Goal: Task Accomplishment & Management: Manage account settings

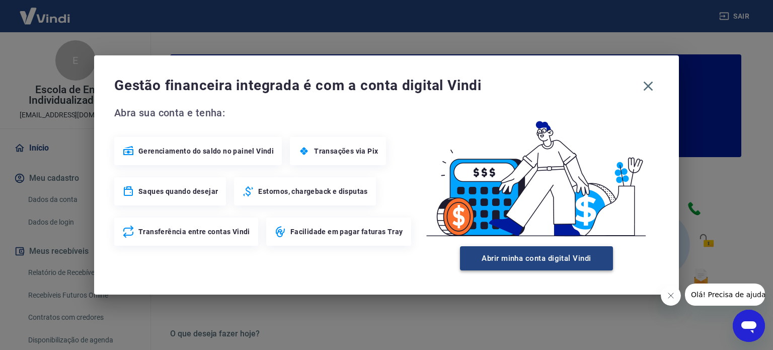
click at [526, 260] on button "Abrir minha conta digital Vindi" at bounding box center [536, 258] width 153 height 24
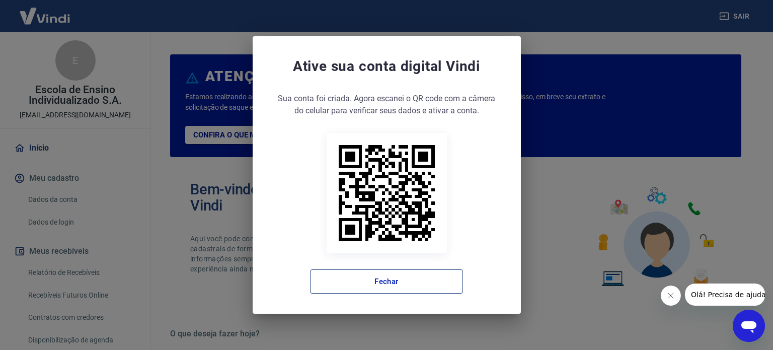
click at [443, 286] on button "Fechar" at bounding box center [386, 281] width 153 height 24
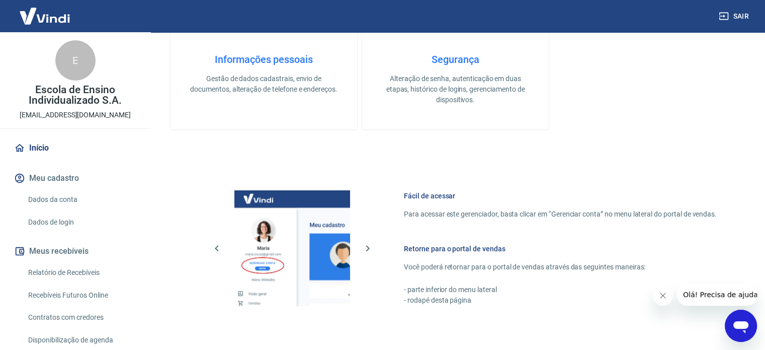
scroll to position [402, 0]
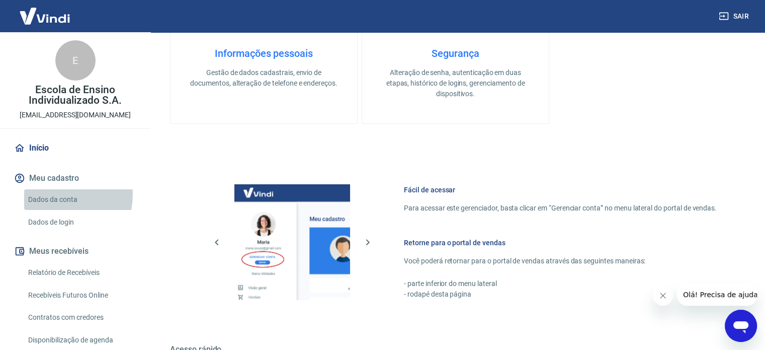
click at [60, 195] on link "Dados da conta" at bounding box center [81, 199] width 114 height 21
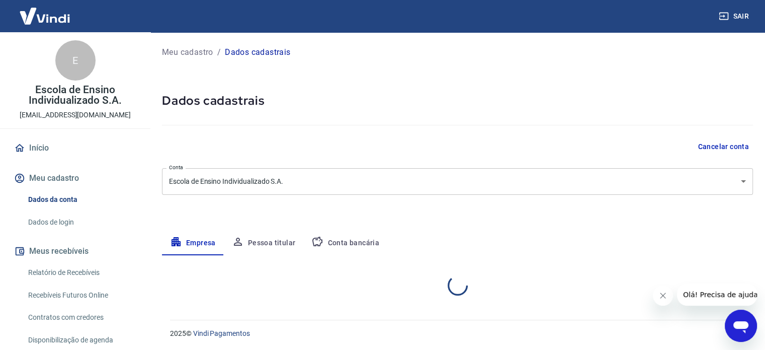
select select "ES"
select select "business"
click at [433, 187] on body "Sair E Escola de Ensino Individualizado S.A. [EMAIL_ADDRESS][DOMAIN_NAME] Iníci…" at bounding box center [382, 175] width 765 height 350
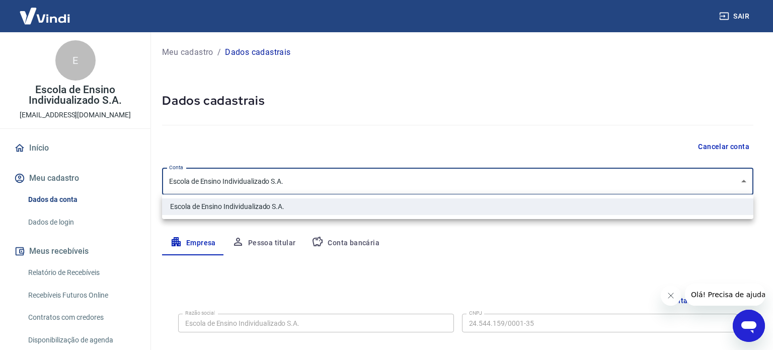
click at [433, 187] on div at bounding box center [386, 175] width 773 height 350
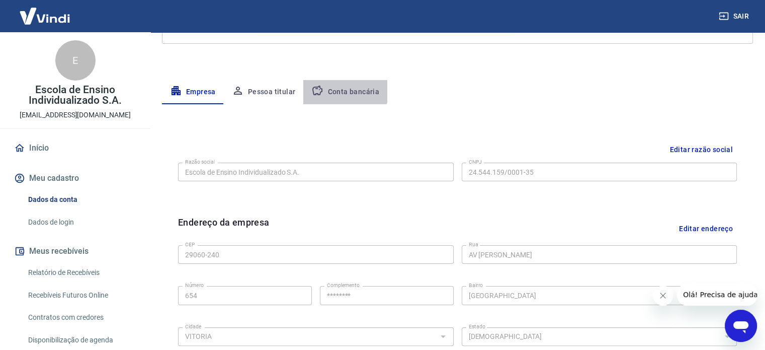
click at [334, 81] on button "Conta bancária" at bounding box center [345, 92] width 84 height 24
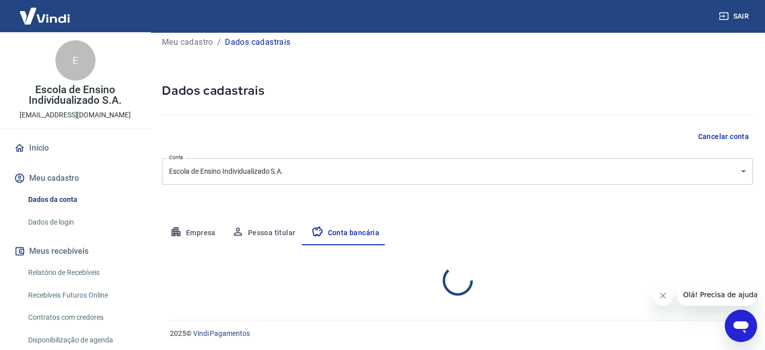
scroll to position [108, 0]
select select "1"
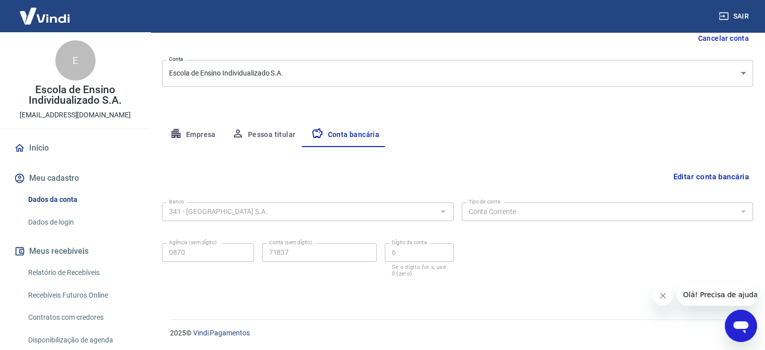
click at [183, 129] on button "Empresa" at bounding box center [193, 135] width 62 height 24
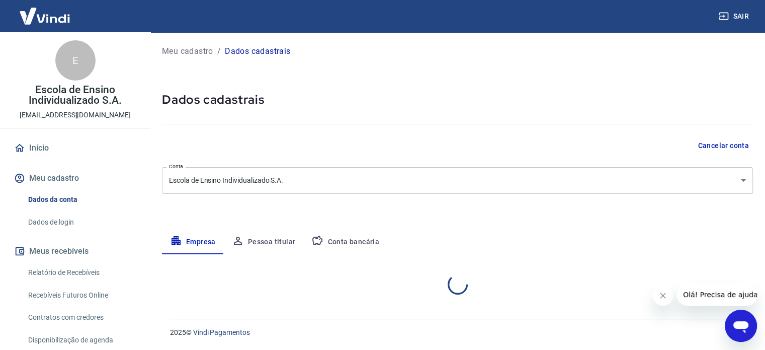
scroll to position [0, 0]
select select "ES"
select select "business"
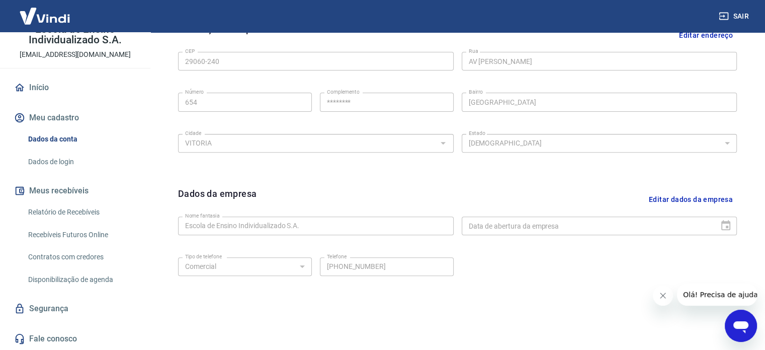
scroll to position [375, 0]
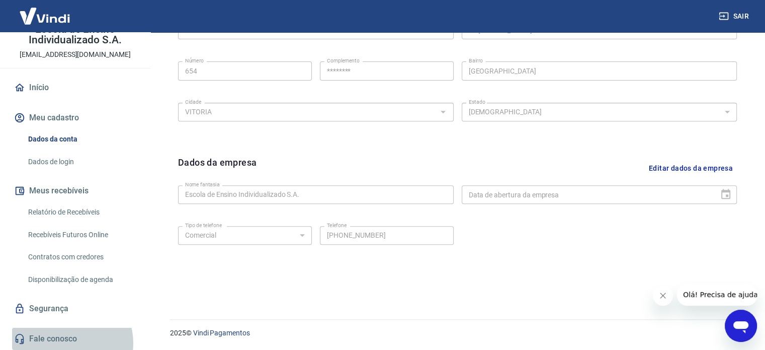
click at [69, 343] on link "Fale conosco" at bounding box center [75, 338] width 126 height 22
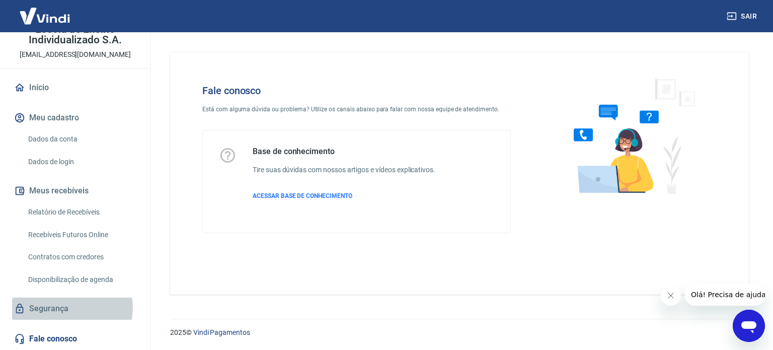
click at [71, 307] on link "Segurança" at bounding box center [75, 308] width 126 height 22
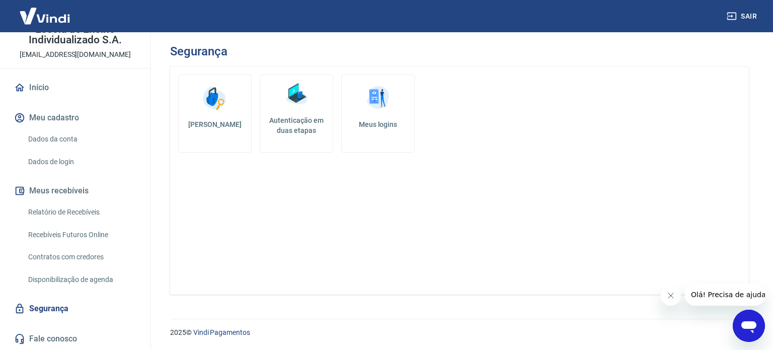
click at [66, 164] on link "Dados de login" at bounding box center [81, 161] width 114 height 21
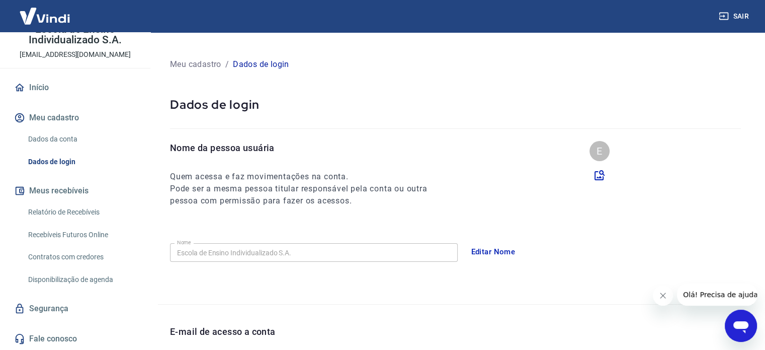
click at [62, 141] on link "Dados da conta" at bounding box center [81, 139] width 114 height 21
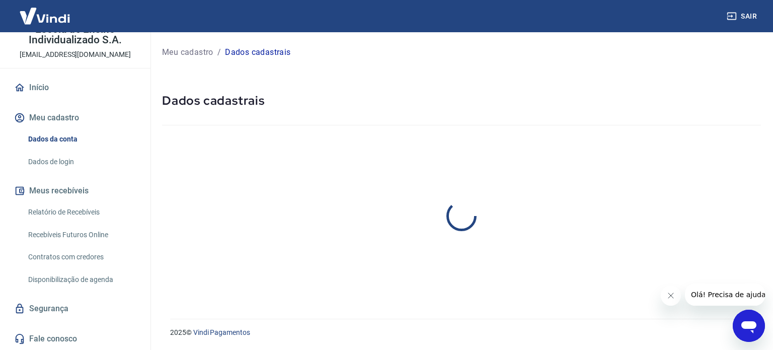
select select "ES"
select select "business"
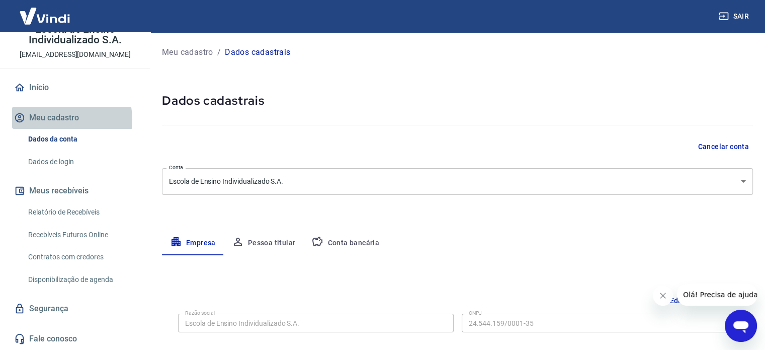
click at [58, 119] on button "Meu cadastro" at bounding box center [75, 118] width 126 height 22
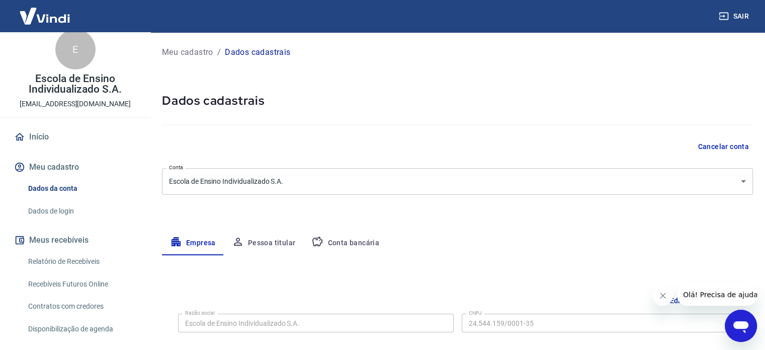
scroll to position [10, 0]
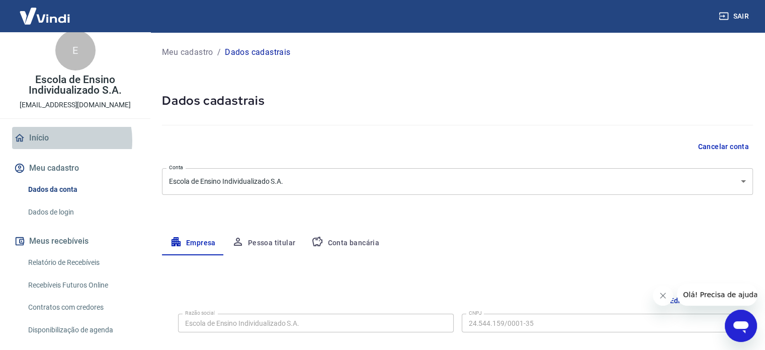
click at [48, 140] on link "Início" at bounding box center [75, 138] width 126 height 22
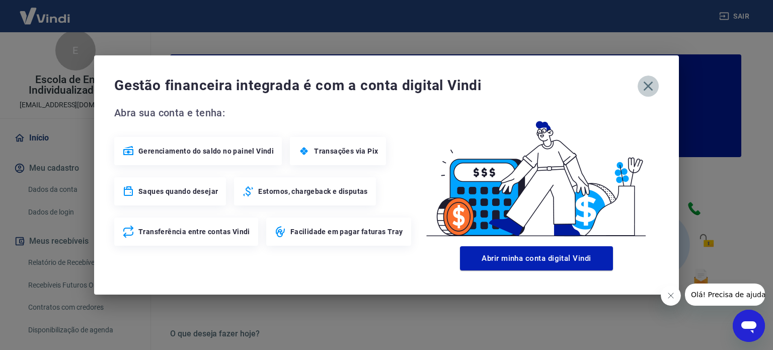
click at [648, 90] on icon "button" at bounding box center [648, 86] width 16 height 16
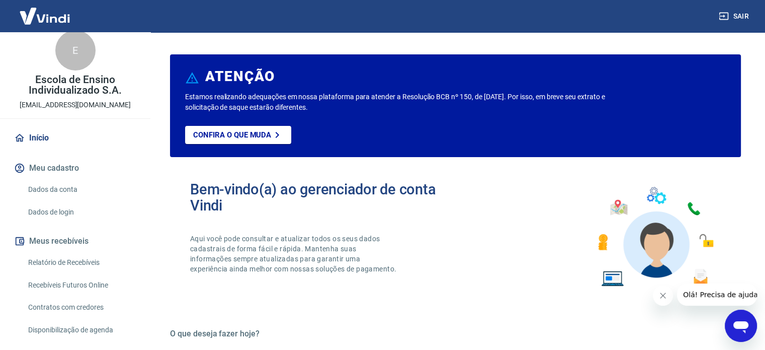
click at [668, 298] on button "Fechar mensagem da empresa" at bounding box center [663, 295] width 20 height 20
